Goal: Information Seeking & Learning: Learn about a topic

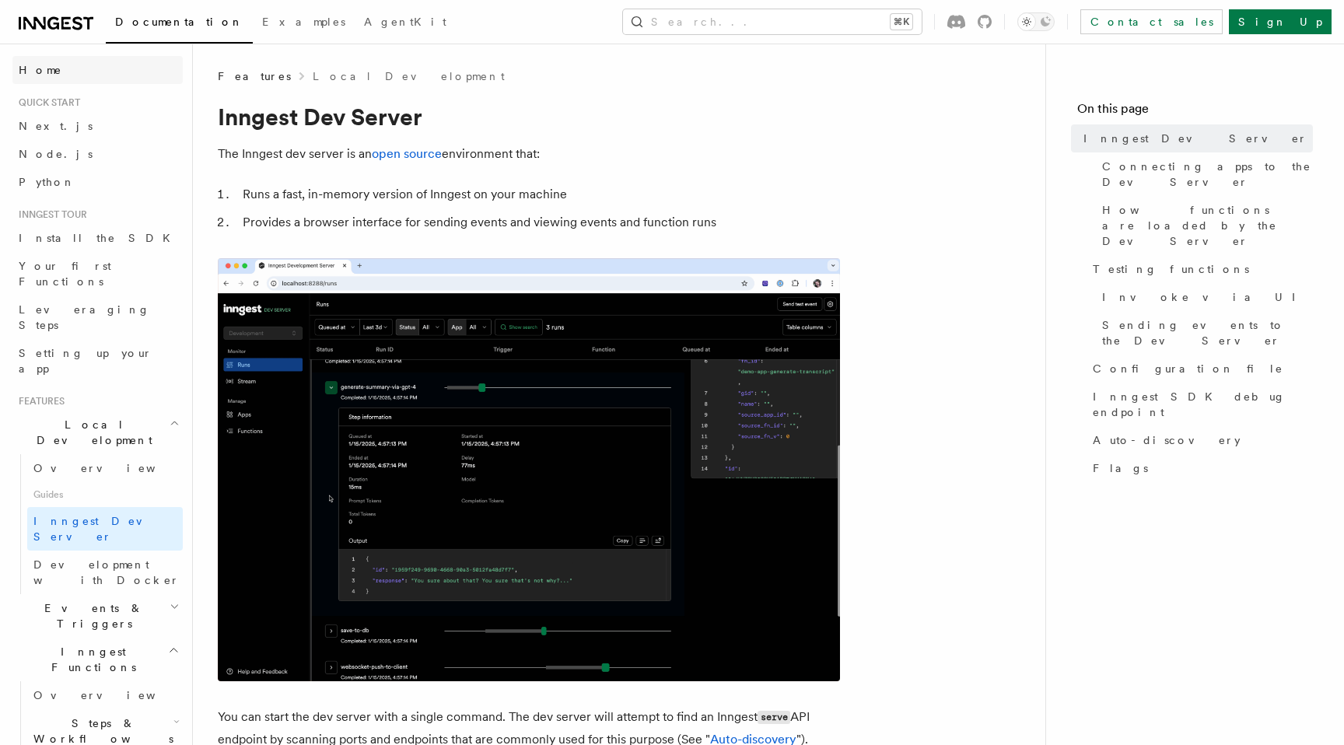
click at [42, 61] on link "Home" at bounding box center [97, 70] width 170 height 28
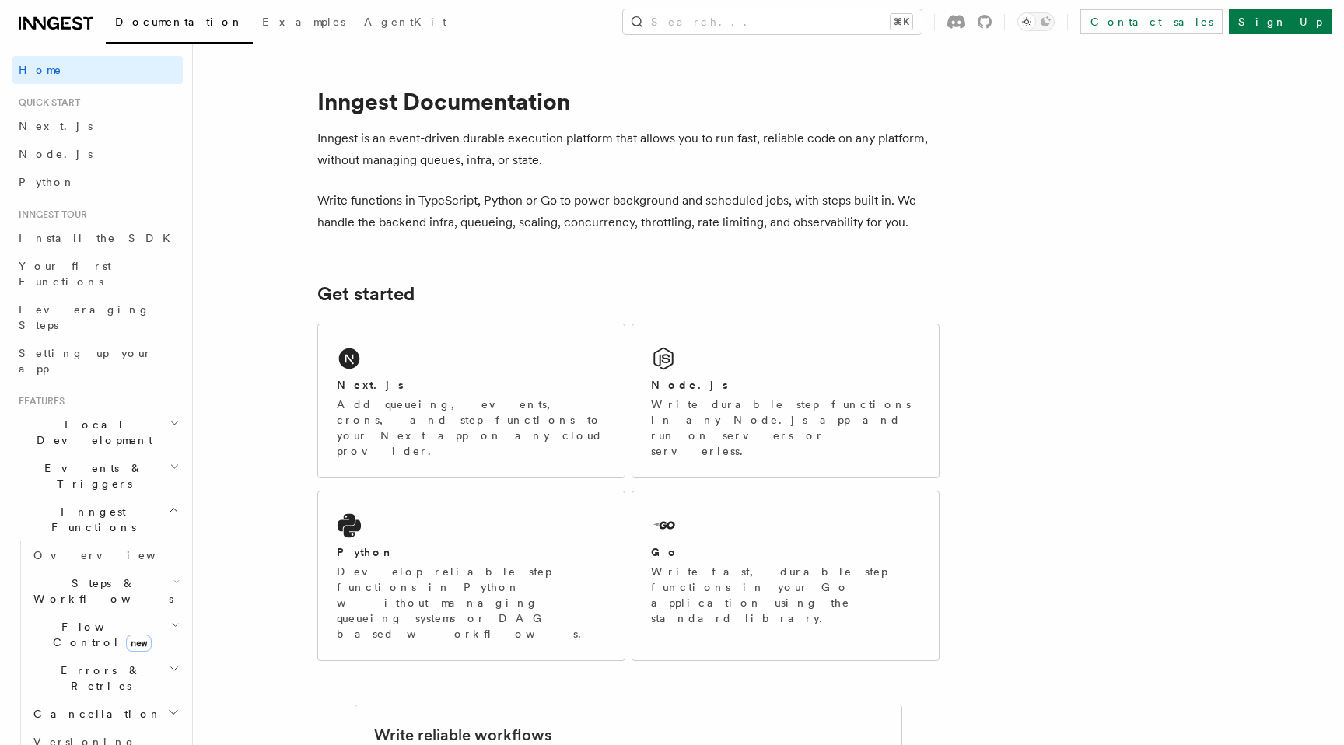
click at [470, 144] on p "Inngest is an event-driven durable execution platform that allows you to run fa…" at bounding box center [628, 150] width 622 height 44
click at [590, 145] on p "Inngest is an event-driven durable execution platform that allows you to run fa…" at bounding box center [628, 150] width 622 height 44
click at [714, 146] on p "Inngest is an event-driven durable execution platform that allows you to run fa…" at bounding box center [628, 150] width 622 height 44
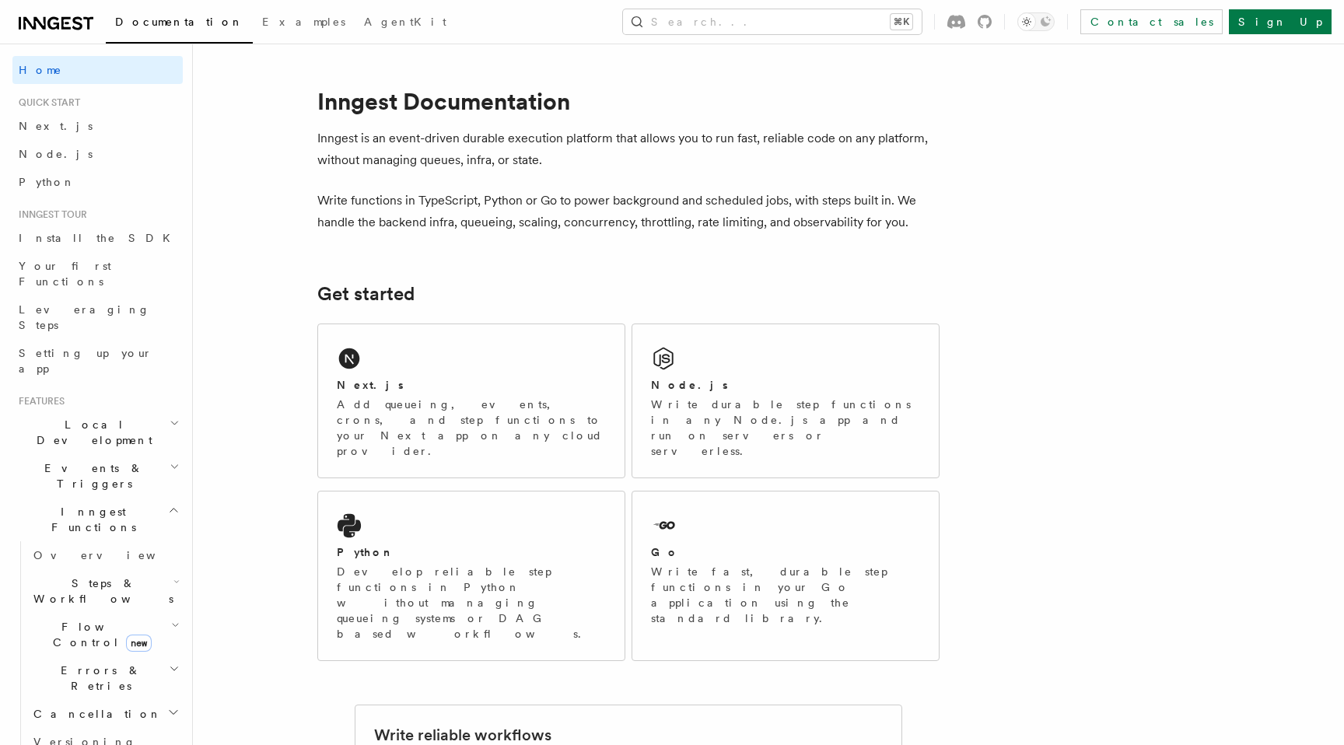
click at [714, 146] on p "Inngest is an event-driven durable execution platform that allows you to run fa…" at bounding box center [628, 150] width 622 height 44
click at [821, 142] on p "Inngest is an event-driven durable execution platform that allows you to run fa…" at bounding box center [628, 150] width 622 height 44
click at [506, 145] on p "Inngest is an event-driven durable execution platform that allows you to run fa…" at bounding box center [628, 150] width 622 height 44
click at [445, 170] on p "Inngest is an event-driven durable execution platform that allows you to run fa…" at bounding box center [628, 150] width 622 height 44
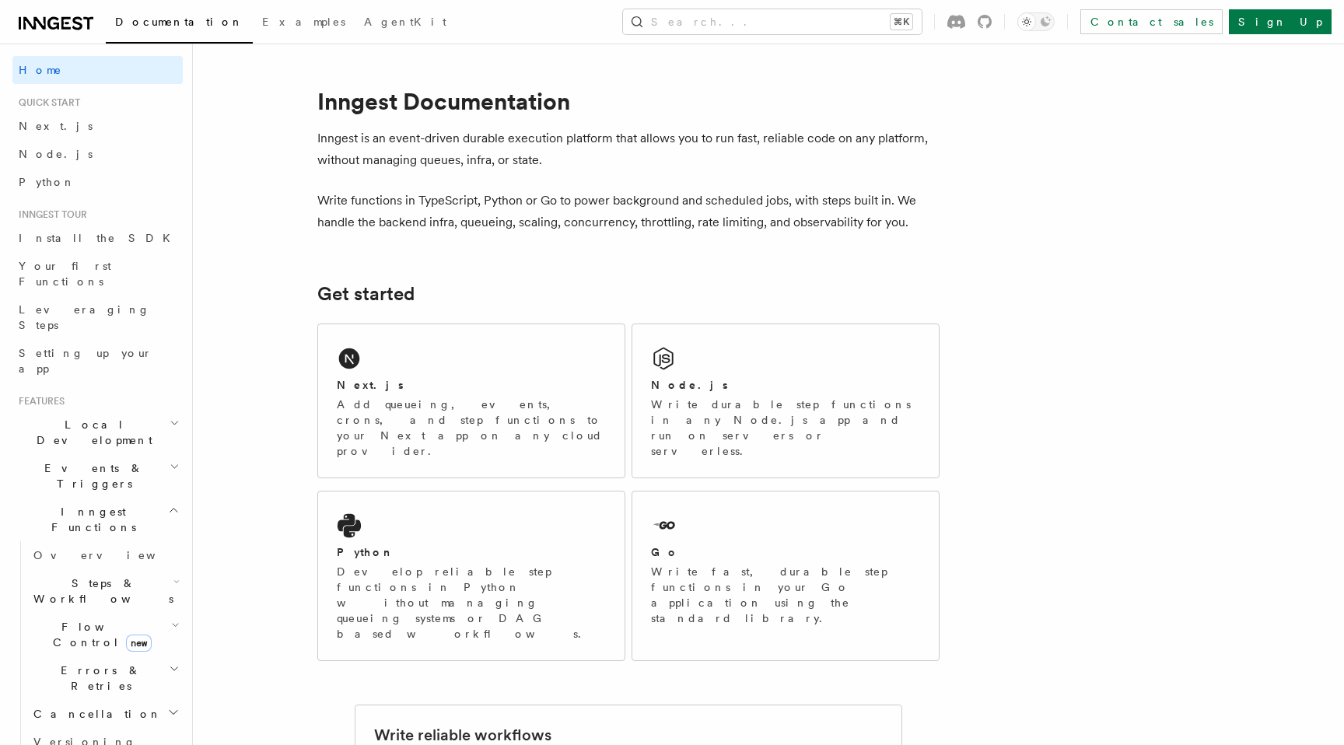
click at [445, 170] on p "Inngest is an event-driven durable execution platform that allows you to run fa…" at bounding box center [628, 150] width 622 height 44
click at [435, 200] on p "Write functions in TypeScript, Python or Go to power background and scheduled j…" at bounding box center [628, 212] width 622 height 44
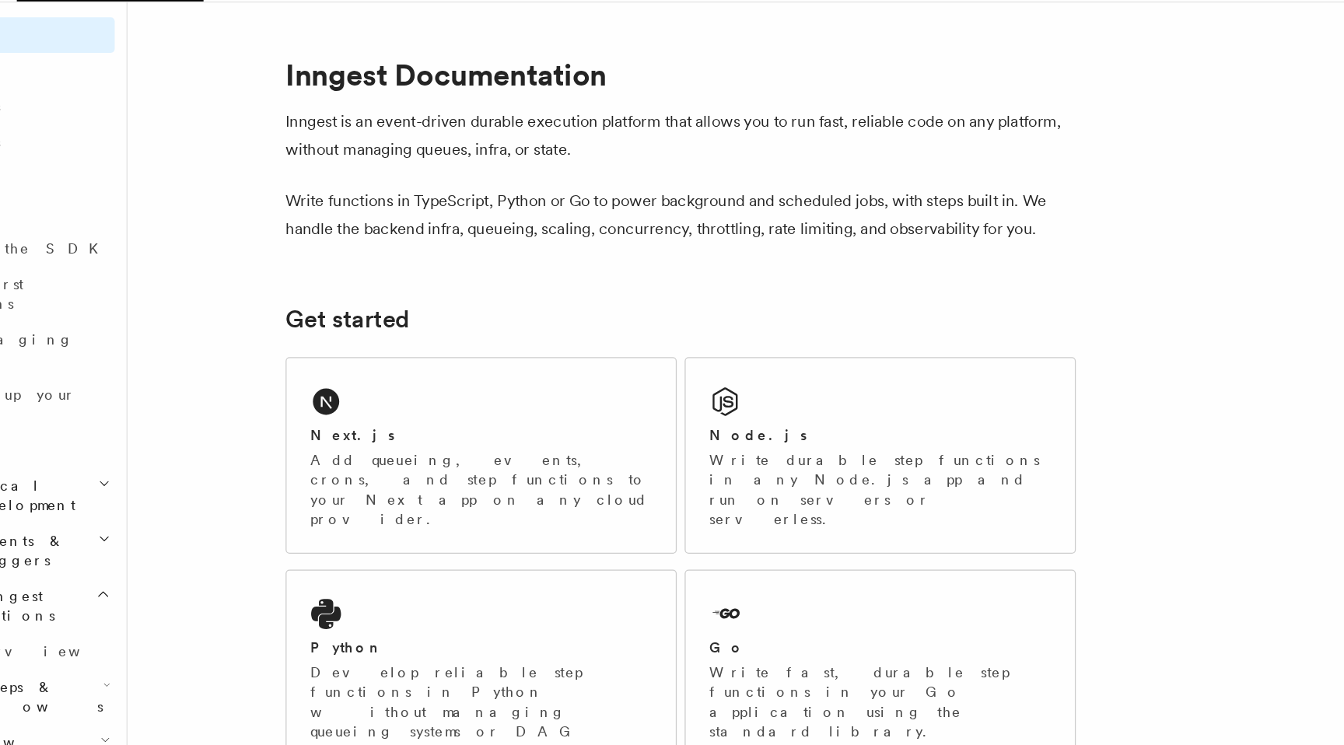
click at [604, 203] on p "Write functions in TypeScript, Python or Go to power background and scheduled j…" at bounding box center [628, 212] width 622 height 44
click at [639, 202] on p "Write functions in TypeScript, Python or Go to power background and scheduled j…" at bounding box center [628, 212] width 622 height 44
click at [728, 198] on p "Write functions in TypeScript, Python or Go to power background and scheduled j…" at bounding box center [628, 212] width 622 height 44
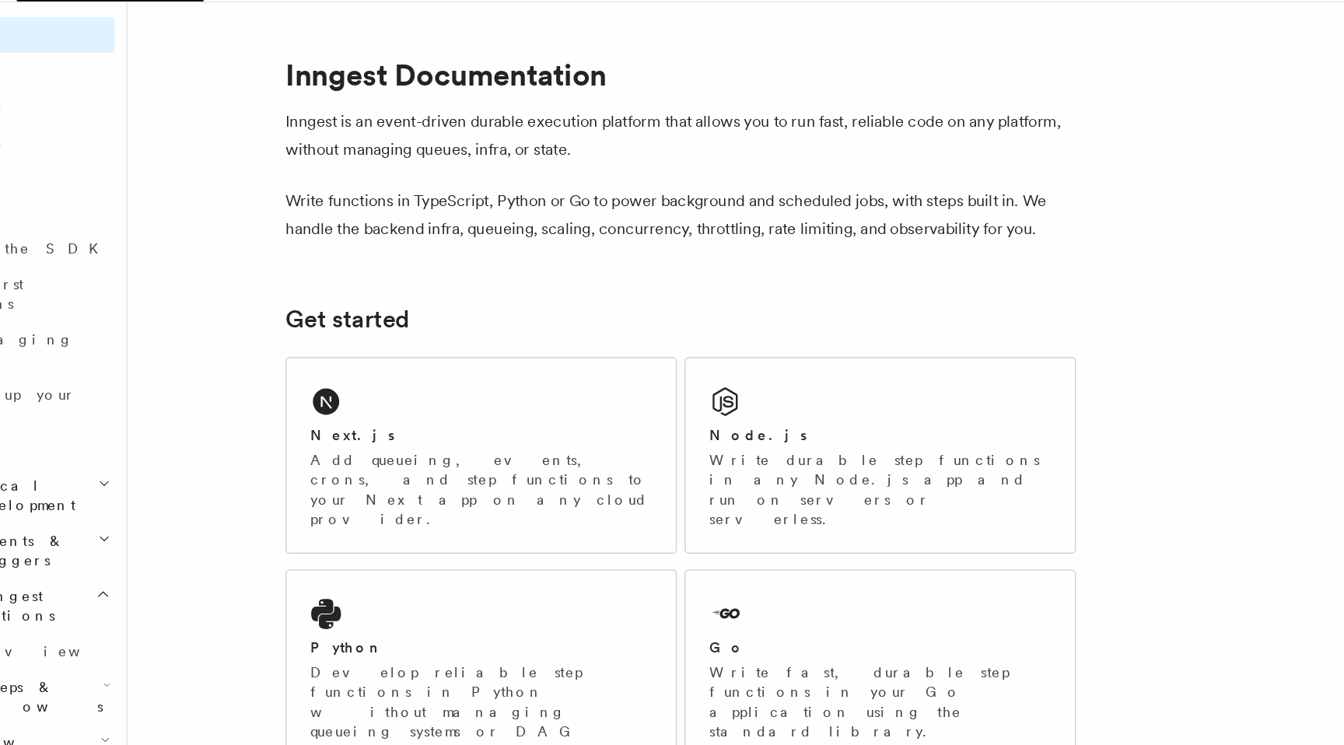
click at [728, 198] on p "Write functions in TypeScript, Python or Go to power background and scheduled j…" at bounding box center [628, 212] width 622 height 44
click at [593, 230] on p "Write functions in TypeScript, Python or Go to power background and scheduled j…" at bounding box center [628, 212] width 622 height 44
